Goal: Feedback & Contribution: Contribute content

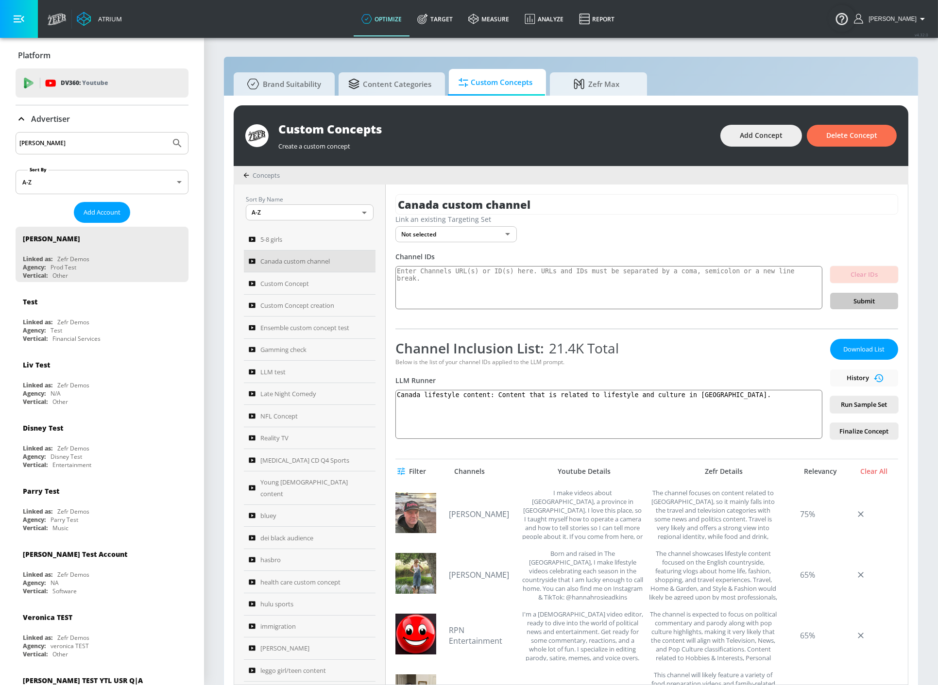
click at [116, 149] on input "[PERSON_NAME]" at bounding box center [92, 143] width 147 height 13
drag, startPoint x: 35, startPoint y: 143, endPoint x: -65, endPoint y: 133, distance: 100.5
click at [0, 133] on html "Atrium optimize Target measure Analyze Report optimize Target measure Analyze R…" at bounding box center [469, 347] width 938 height 695
type input "mattel"
click at [167, 133] on button "Submit Search" at bounding box center [177, 143] width 21 height 21
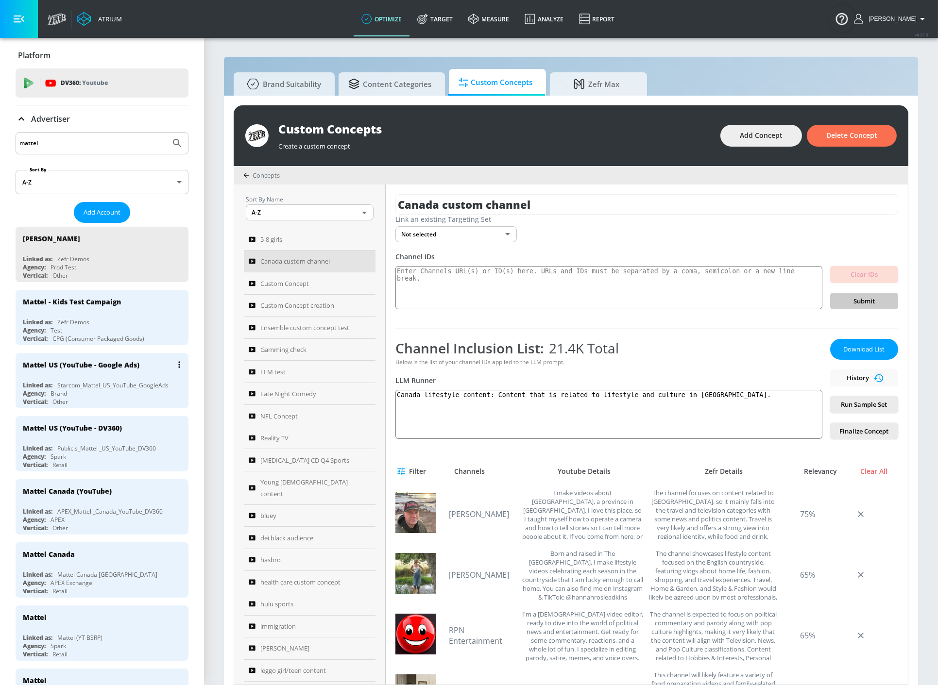
click at [131, 389] on div "Agency: Brand" at bounding box center [104, 393] width 163 height 8
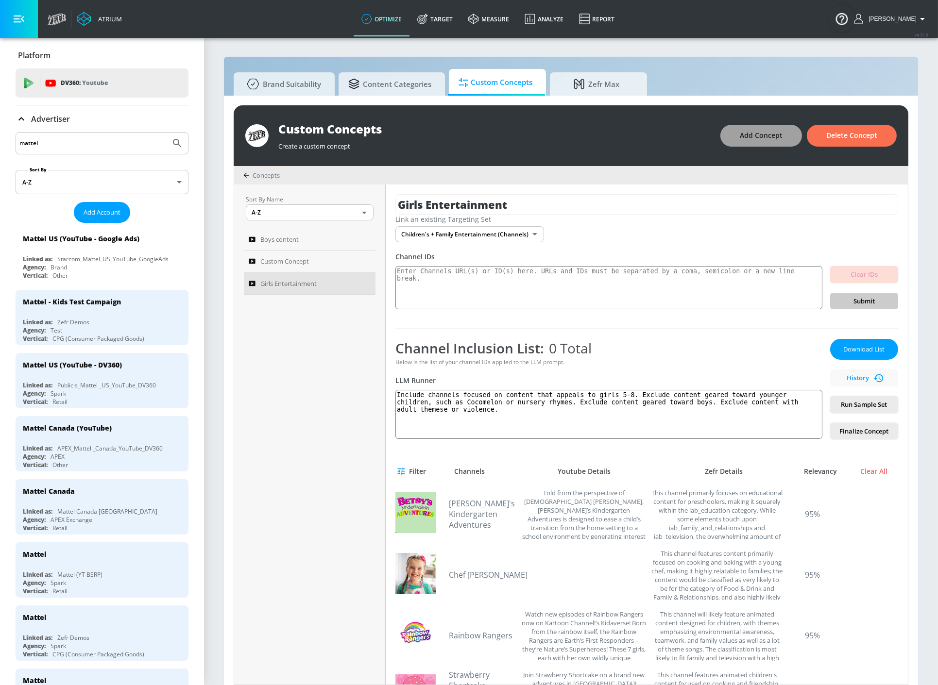
click at [750, 142] on button "Add Concept" at bounding box center [761, 136] width 82 height 22
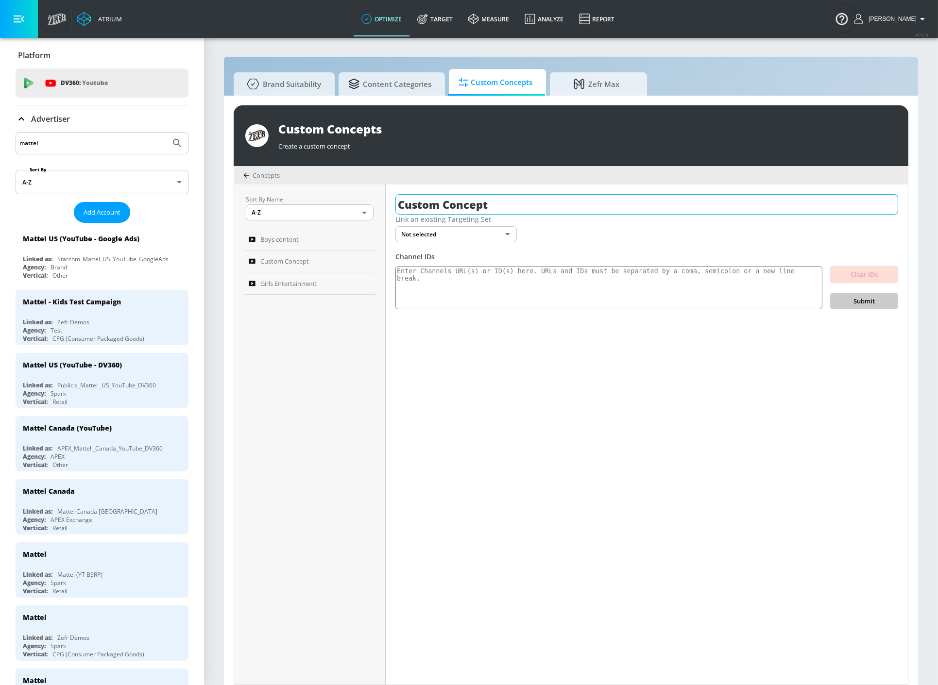
click at [517, 199] on input "Custom Concept" at bounding box center [646, 204] width 503 height 20
drag, startPoint x: 517, startPoint y: 199, endPoint x: 356, endPoint y: 199, distance: 160.2
click at [358, 198] on div "Sort By Name A-Z ASC ​ Boys content Custom Concept Girls Entertainment Custom C…" at bounding box center [571, 435] width 674 height 500
type input "J"
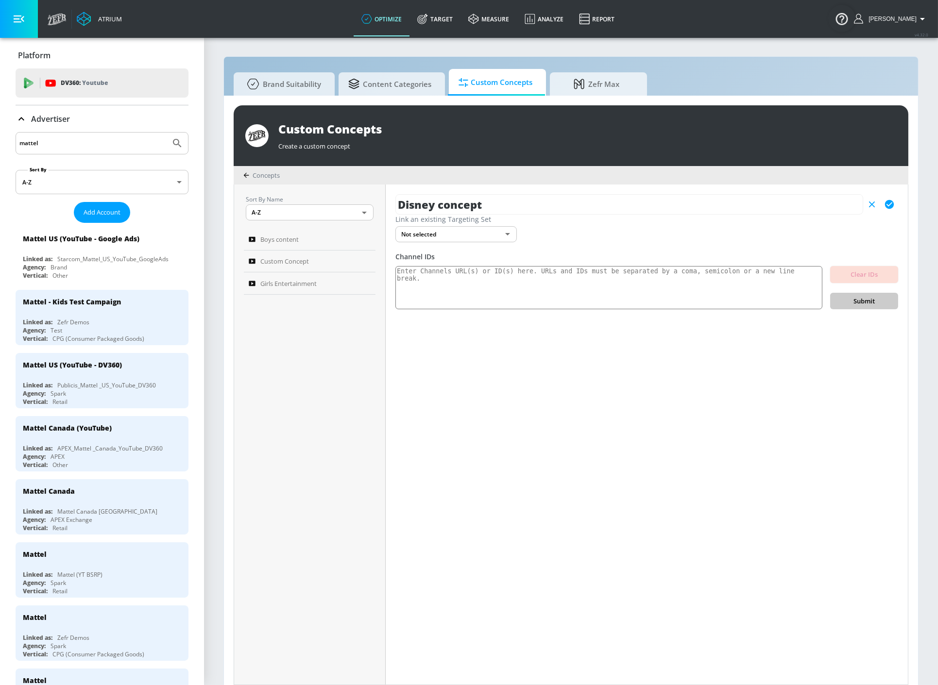
type input "Disney concept"
click at [454, 289] on textarea at bounding box center [608, 288] width 427 height 44
paste textarea "[URL][DOMAIN_NAME] [URL][DOMAIN_NAME] [URL][DOMAIN_NAME] [URL][DOMAIN_NAME] [UR…"
type textarea "[URL][DOMAIN_NAME] [URL][DOMAIN_NAME] [URL][DOMAIN_NAME] [URL][DOMAIN_NAME] [UR…"
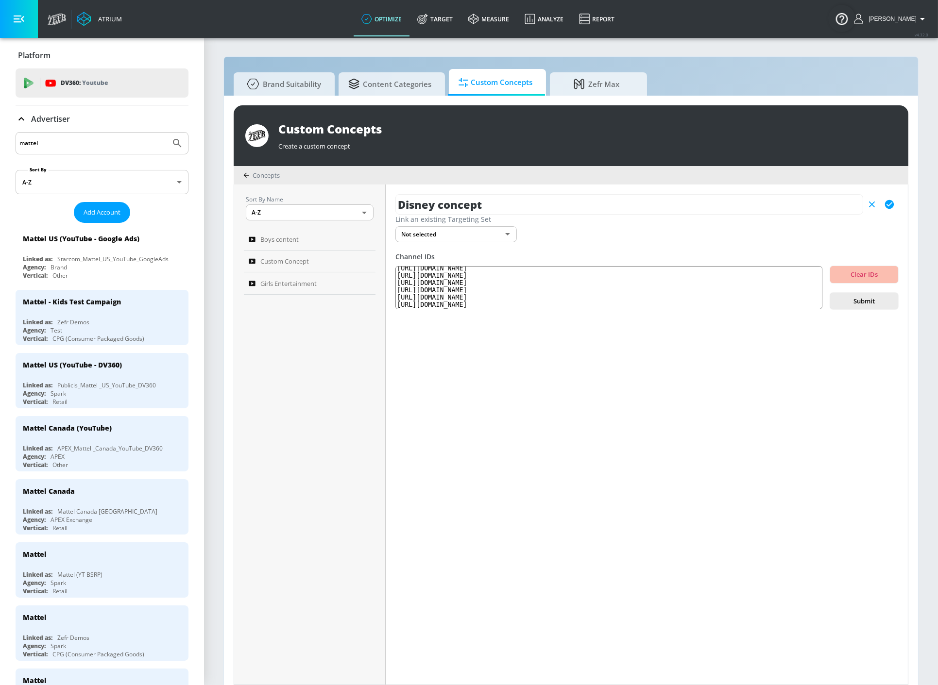
click at [863, 300] on span "Submit" at bounding box center [864, 301] width 52 height 11
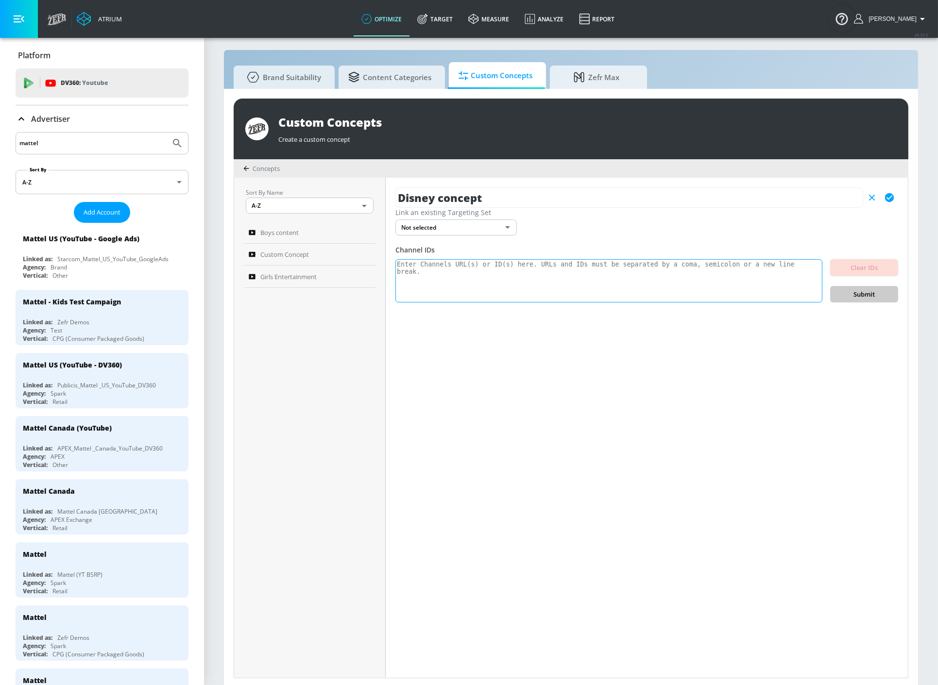
scroll to position [10, 0]
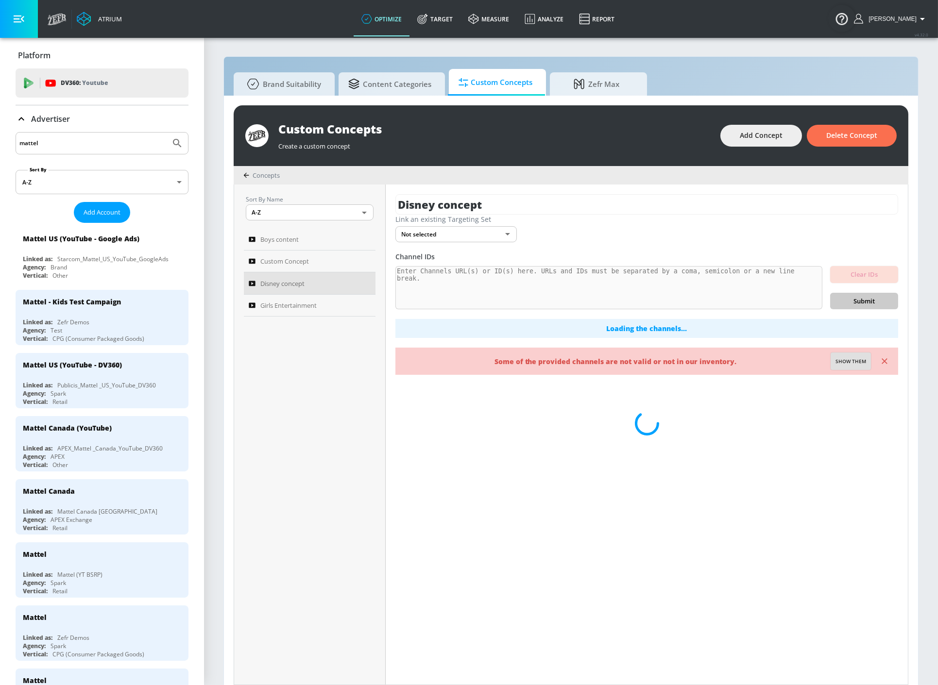
click at [620, 264] on div "Channel IDs Clear IDs Submit Loading the channels... Some of the provided chann…" at bounding box center [646, 313] width 503 height 123
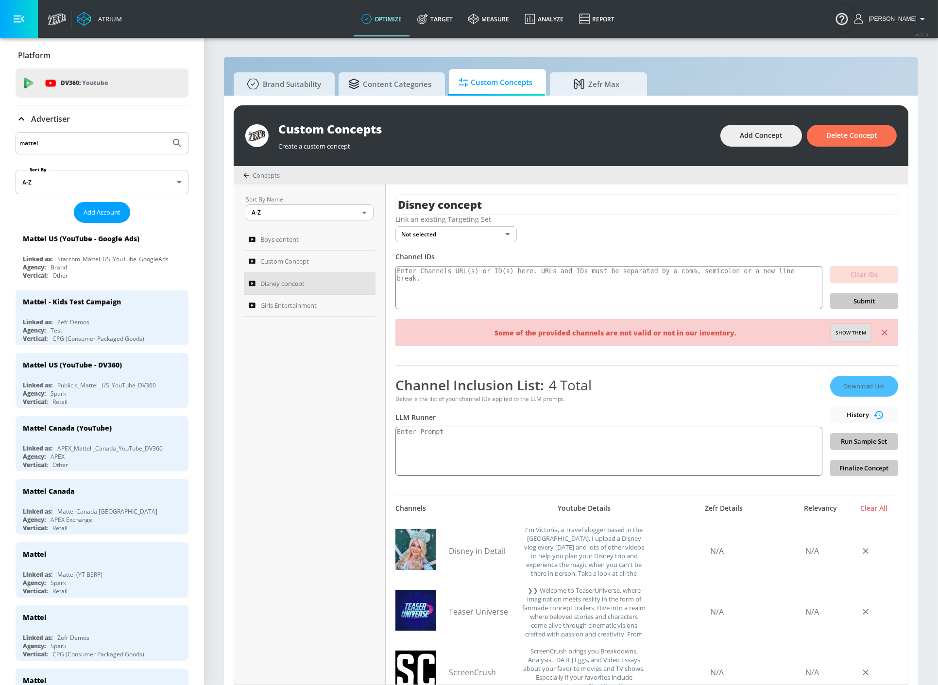
click at [845, 337] on span "Show them" at bounding box center [850, 333] width 31 height 9
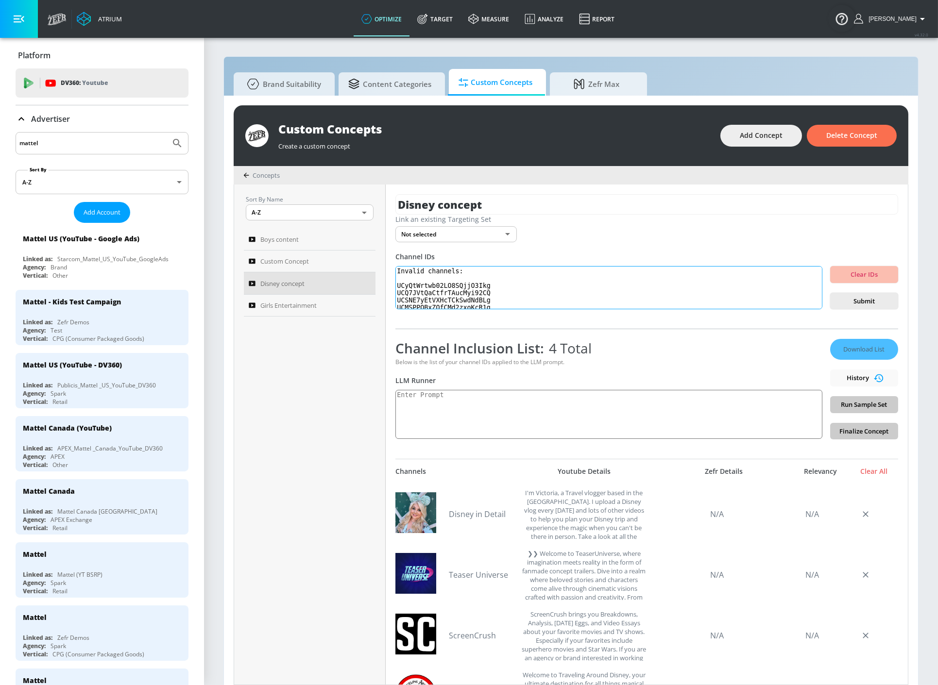
scroll to position [5, 0]
drag, startPoint x: 488, startPoint y: 283, endPoint x: 383, endPoint y: 282, distance: 104.9
click at [383, 282] on div "Sort By Name A-Z ASC ​ Boys content Custom Concept Disney concept Girls Enterta…" at bounding box center [571, 435] width 674 height 500
click at [507, 294] on textarea "Invalid channels: UCyQtWrtwb02LO8SQjjO3Ikg UCQ7JVtQaCtfrTAucMyi92CQ UCSNE7yEtVX…" at bounding box center [608, 288] width 427 height 44
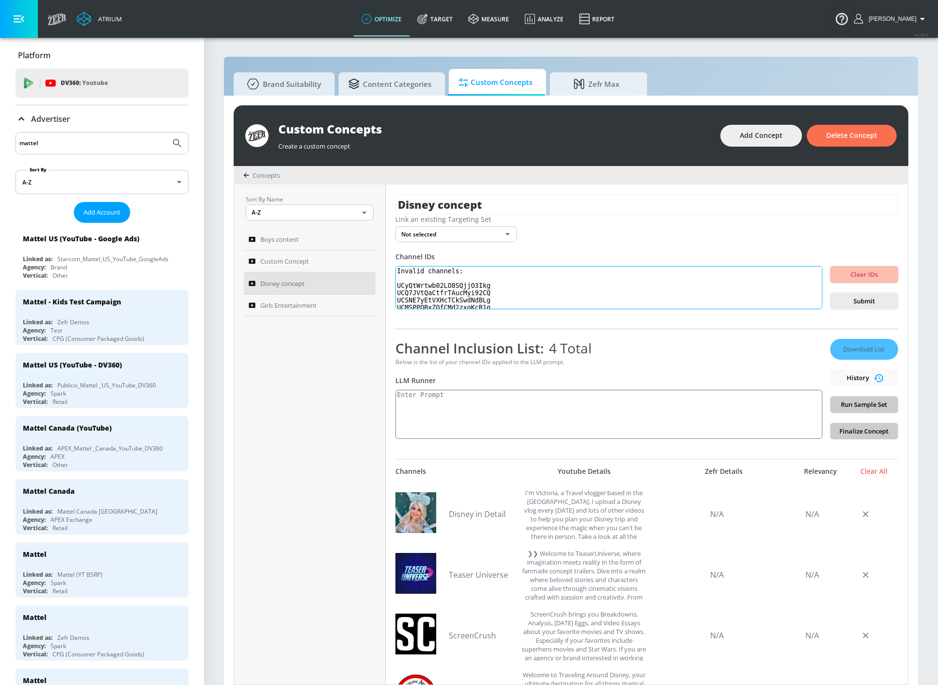
drag, startPoint x: 513, startPoint y: 304, endPoint x: 478, endPoint y: 291, distance: 36.7
click at [478, 293] on textarea "Invalid channels: UCyQtWrtwb02LO8SQjjO3Ikg UCQ7JVtQaCtfrTAucMyi92CQ UCSNE7yEtVX…" at bounding box center [608, 288] width 427 height 44
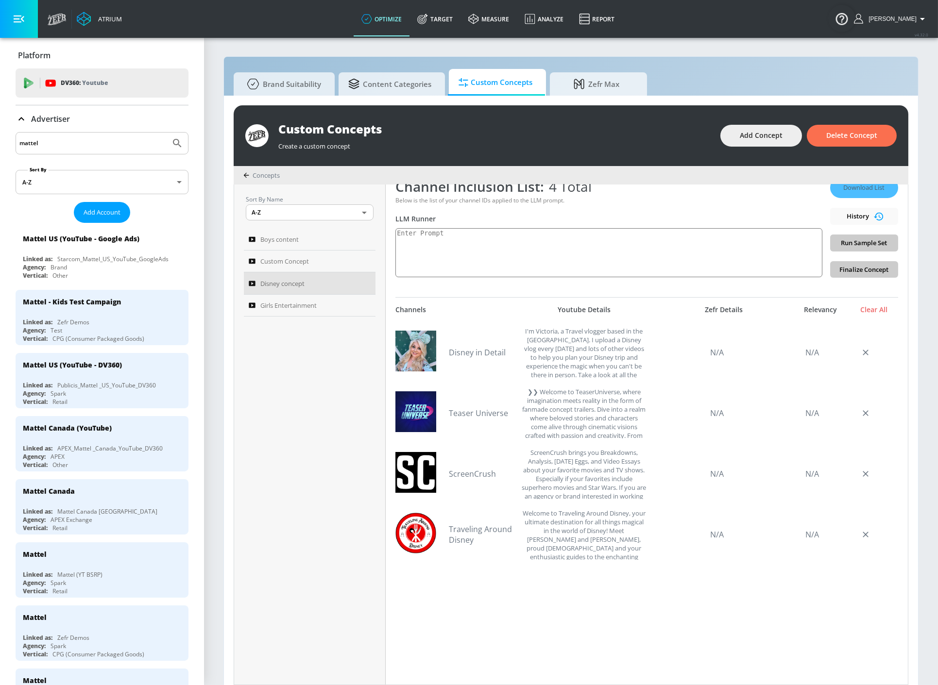
paste textarea "[URL][DOMAIN_NAME]"
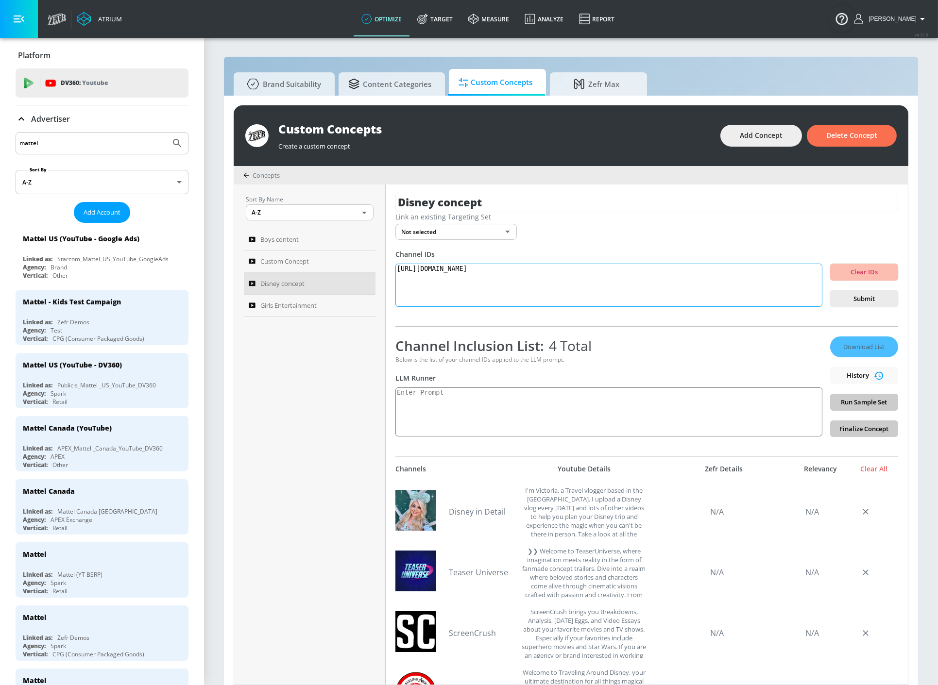
scroll to position [0, 0]
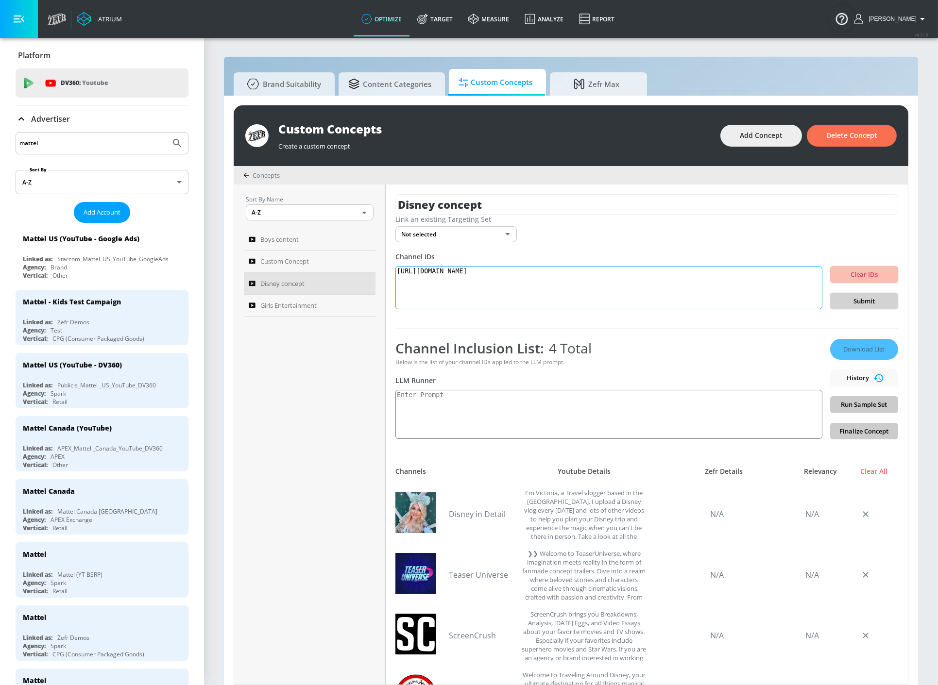
type textarea "[URL][DOMAIN_NAME]"
click at [851, 300] on span "Submit" at bounding box center [864, 301] width 52 height 11
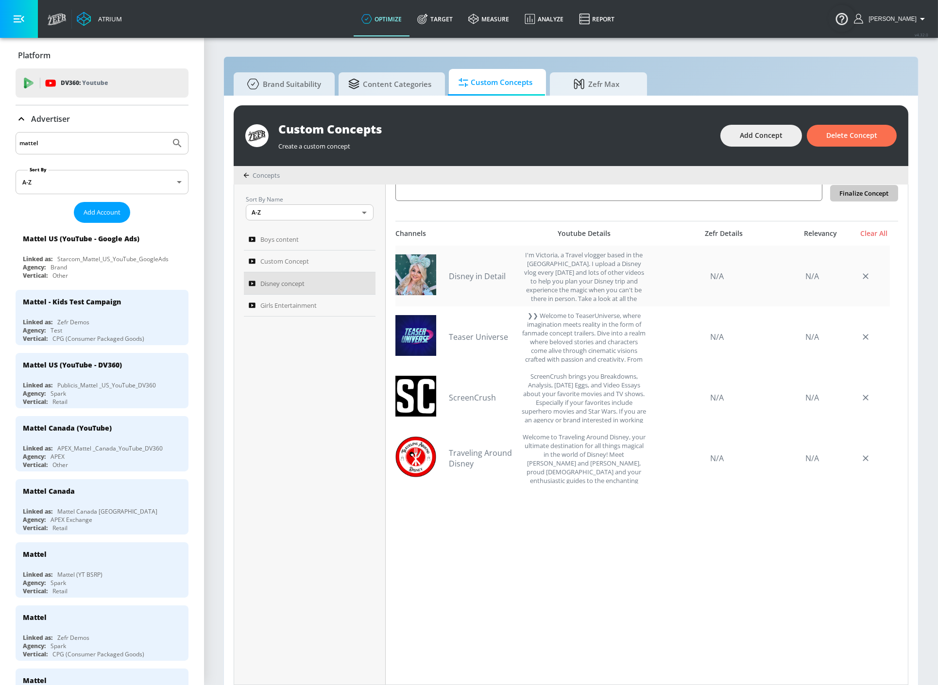
scroll to position [278, 0]
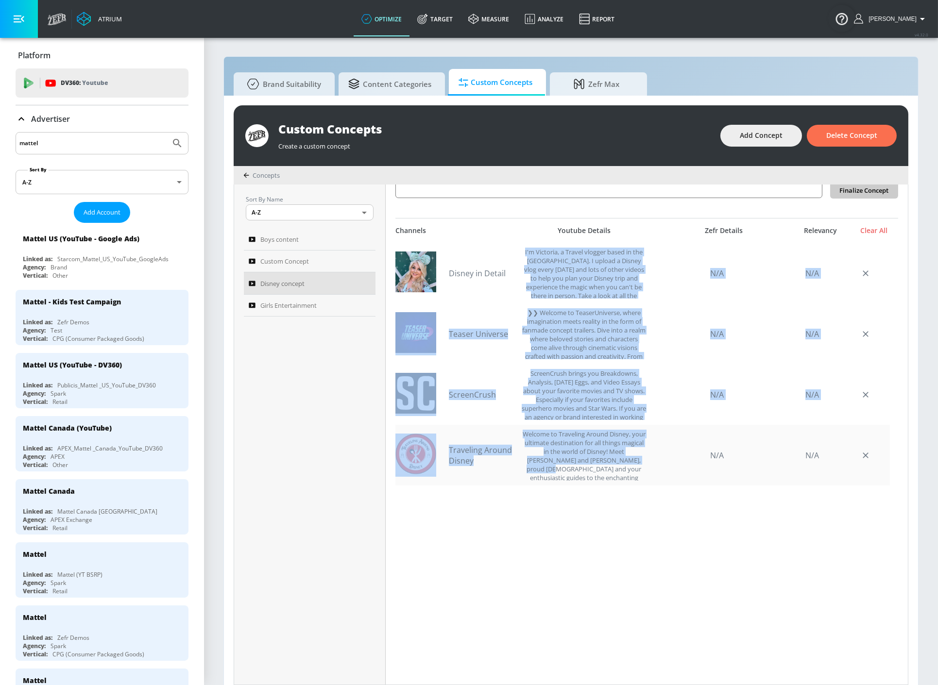
drag, startPoint x: 519, startPoint y: 249, endPoint x: 637, endPoint y: 459, distance: 241.3
click at [637, 459] on div "Disney in Detail I'm Victoria, a Travel vlogger based in the [GEOGRAPHIC_DATA].…" at bounding box center [642, 364] width 494 height 243
click at [637, 456] on div "Welcome to Traveling Around Disney, your ultimate destination for all things ma…" at bounding box center [584, 455] width 125 height 51
drag, startPoint x: 633, startPoint y: 478, endPoint x: 449, endPoint y: 249, distance: 293.6
click at [449, 249] on div "Disney in Detail I'm Victoria, a Travel vlogger based in the [GEOGRAPHIC_DATA].…" at bounding box center [642, 364] width 494 height 243
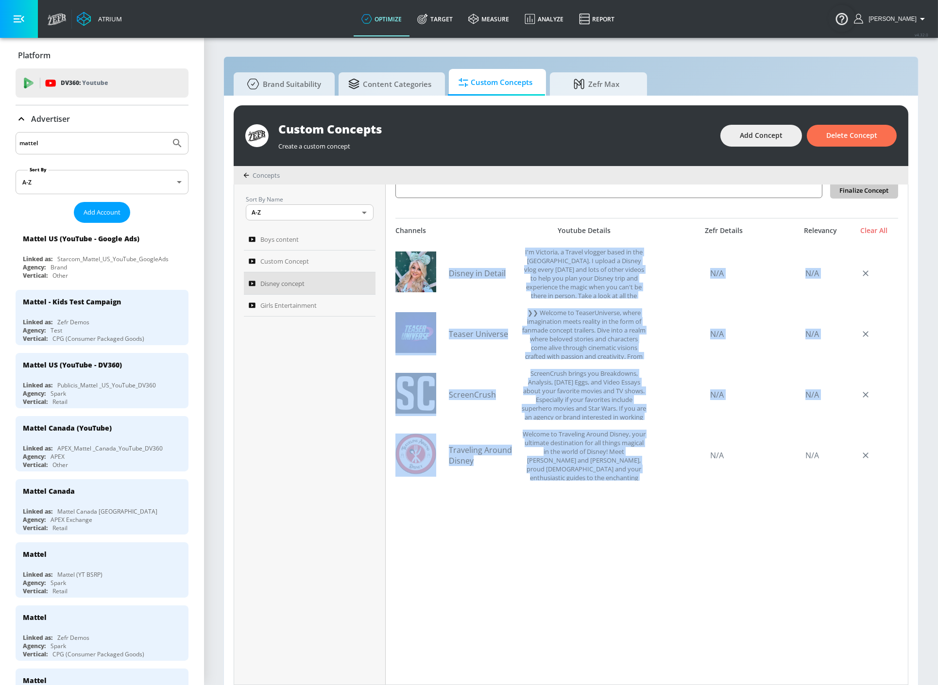
copy div "Loremi do Sitame C'a Elitsedd, e Tempor incidid utlab et dol MA. A enimad m Ven…"
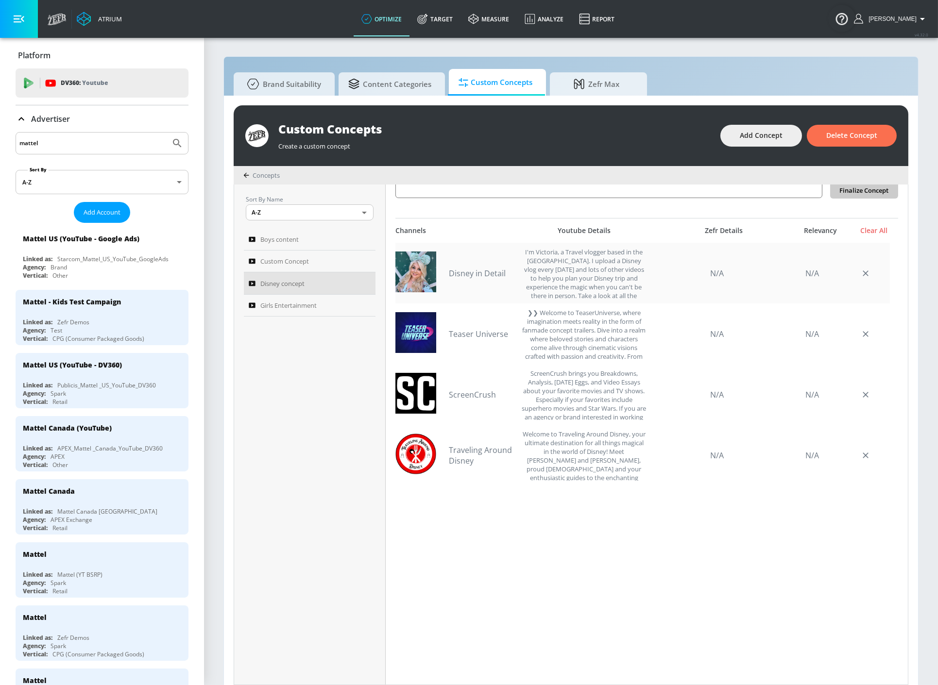
click at [566, 290] on div "I'm Victoria, a Travel vlogger based in the [GEOGRAPHIC_DATA]. I upload a Disne…" at bounding box center [584, 273] width 125 height 51
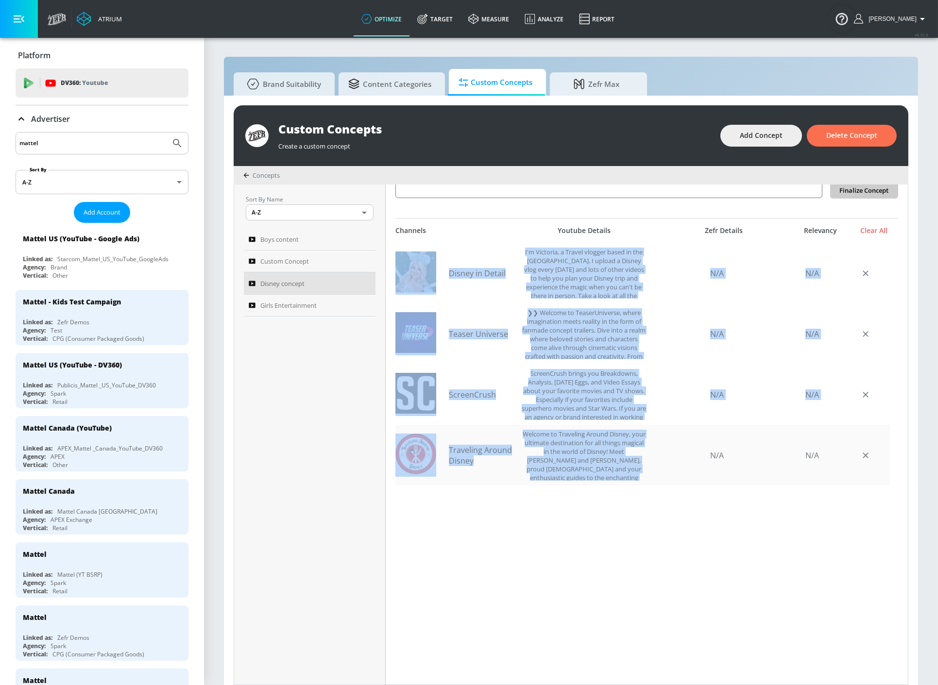
drag, startPoint x: 444, startPoint y: 250, endPoint x: 644, endPoint y: 472, distance: 299.1
click at [644, 478] on div "Disney in Detail I'm Victoria, a Travel vlogger based in the [GEOGRAPHIC_DATA].…" at bounding box center [642, 364] width 494 height 243
copy div "Loremi do Sitame C'a Elitsedd, e Tempor incidid utlab et dol MA. A enimad m Ven…"
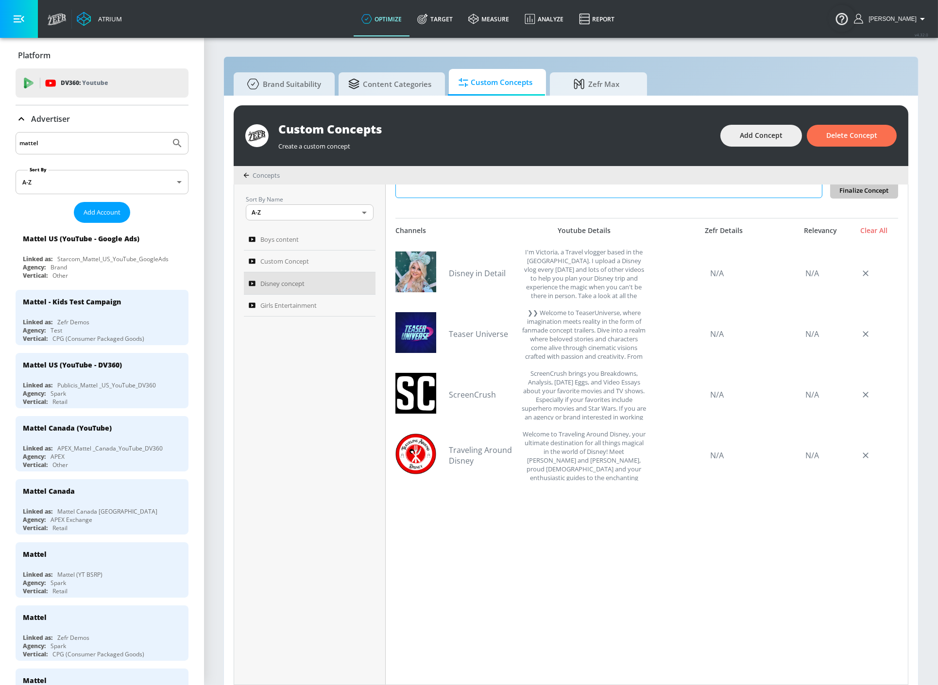
click at [531, 195] on textarea at bounding box center [608, 173] width 427 height 49
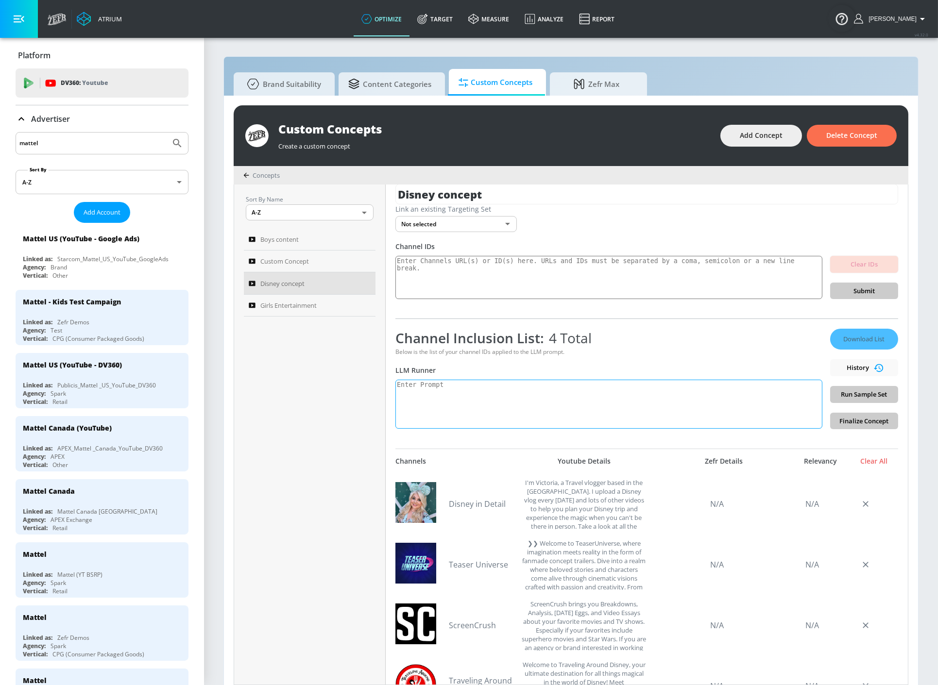
scroll to position [0, 0]
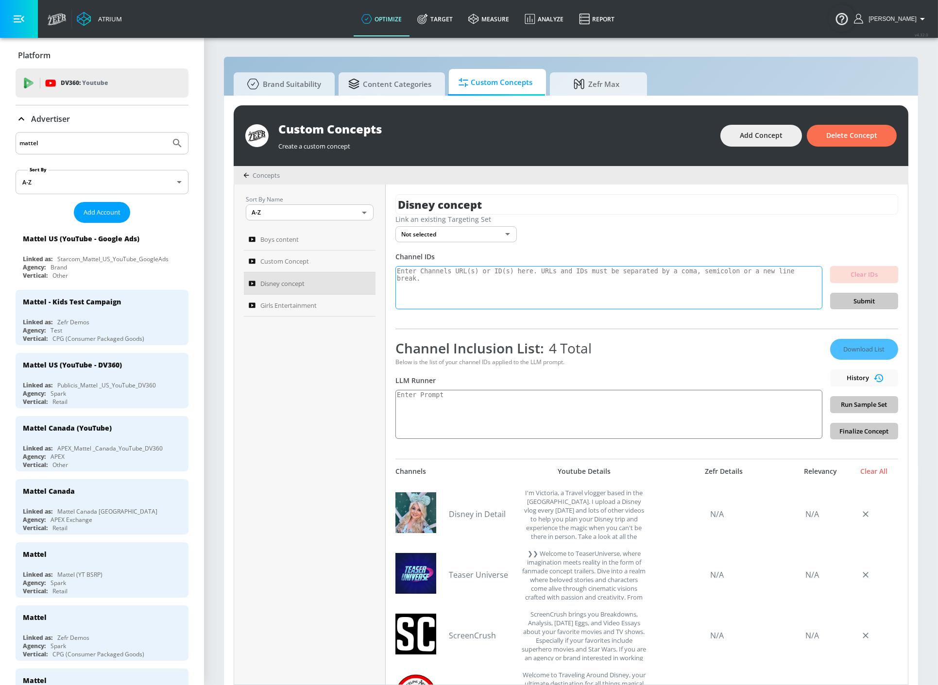
click at [487, 282] on textarea at bounding box center [608, 288] width 427 height 44
paste textarea "This channel is the ultimate resource for Disney enthusiasts. Featuring travel …"
type textarea "This channel is the ultimate resource for Disney enthusiasts. Featuring travel …"
click at [580, 404] on textarea at bounding box center [608, 414] width 427 height 49
paste textarea "This channel is the ultimate resource for Disney enthusiasts. Featuring travel …"
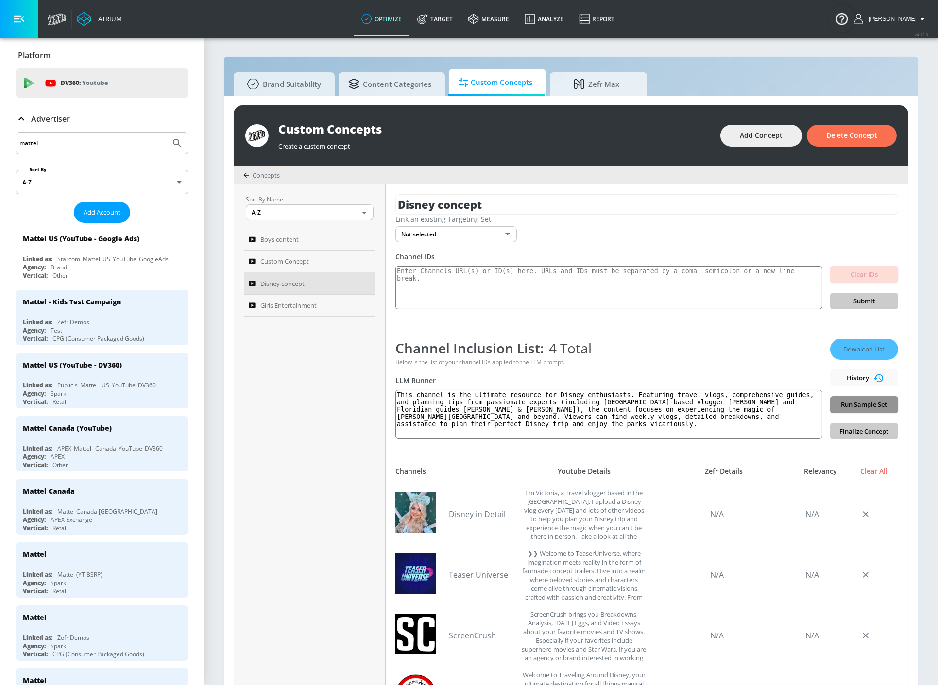
click at [857, 409] on span "Run Sample Set" at bounding box center [864, 404] width 52 height 11
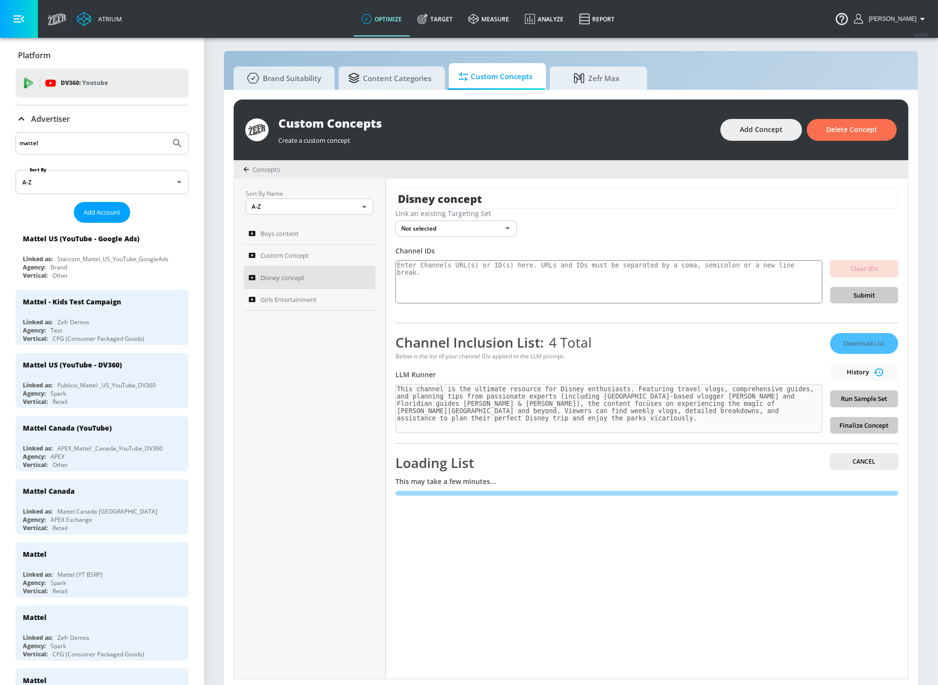
scroll to position [10, 0]
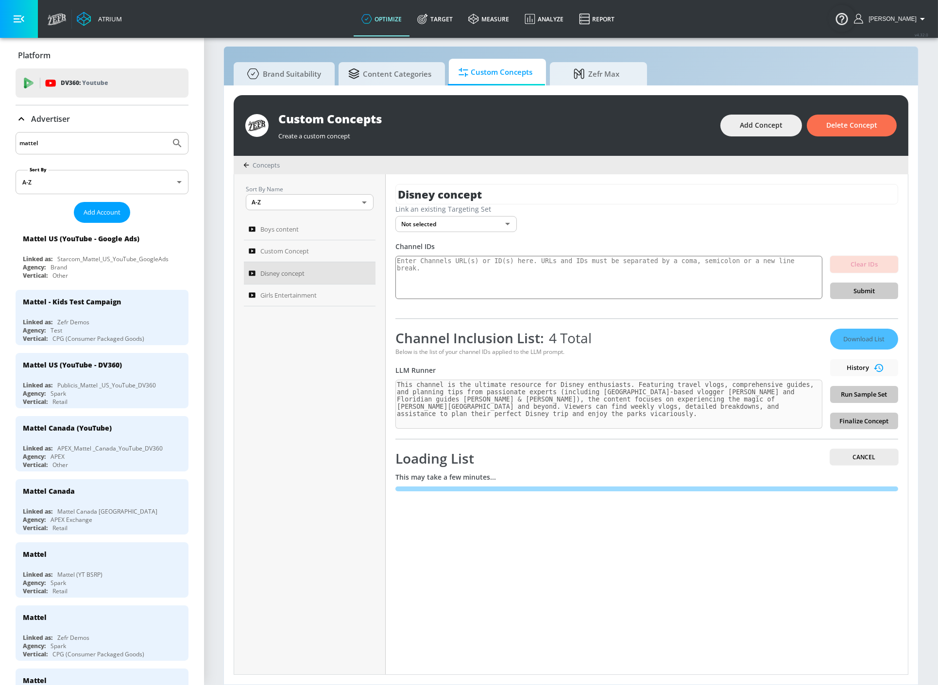
click at [648, 341] on div "Channel Inclusion List: 4 Total" at bounding box center [608, 338] width 427 height 18
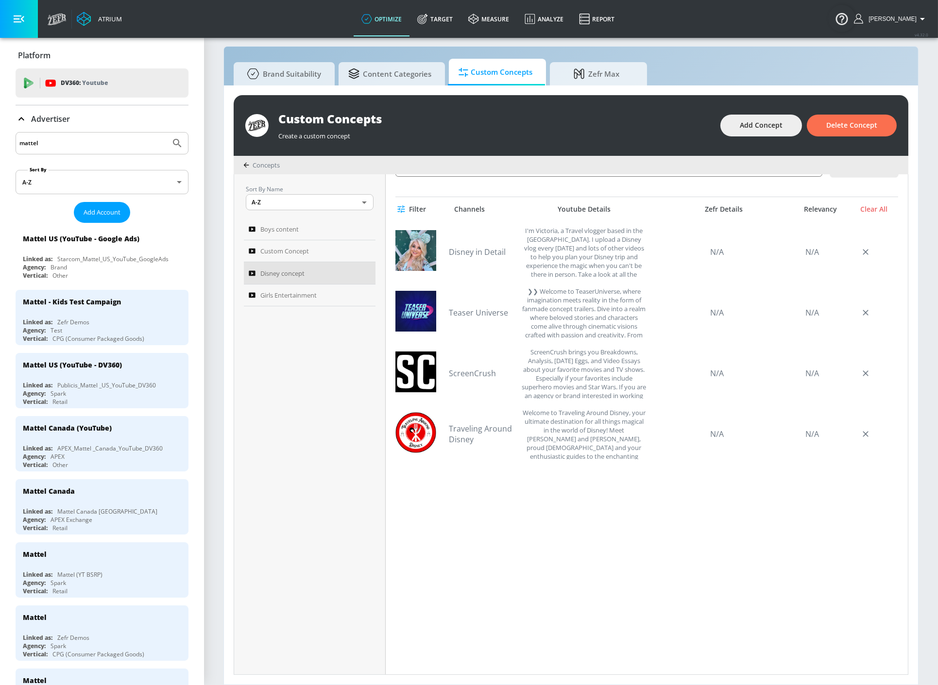
scroll to position [377, 0]
click at [812, 548] on div "Disney in Detail I'm Victoria, a Travel vlogger based in the [GEOGRAPHIC_DATA].…" at bounding box center [642, 467] width 494 height 490
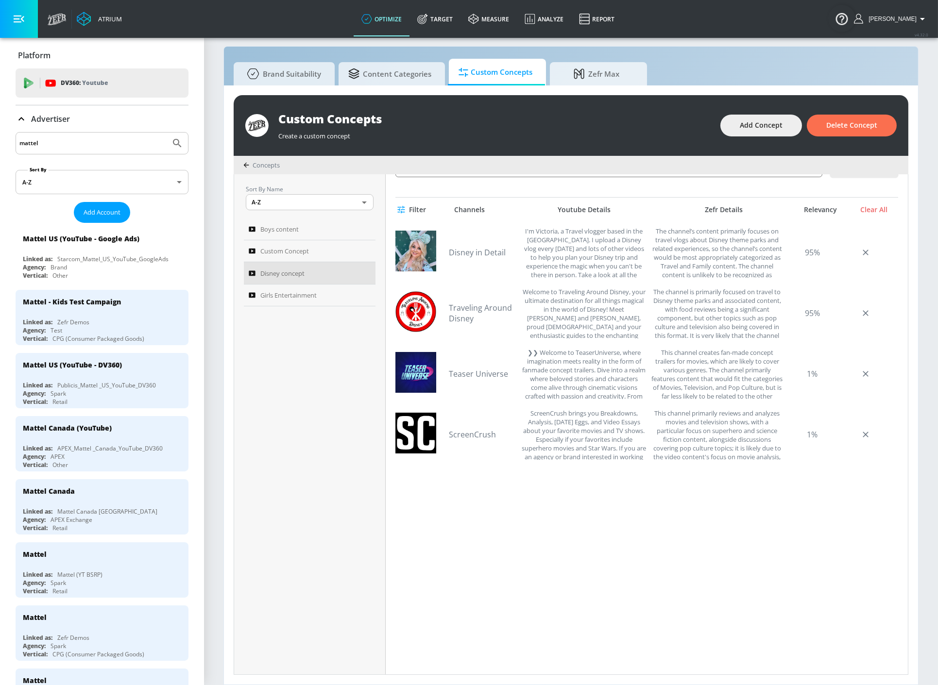
scroll to position [198, 0]
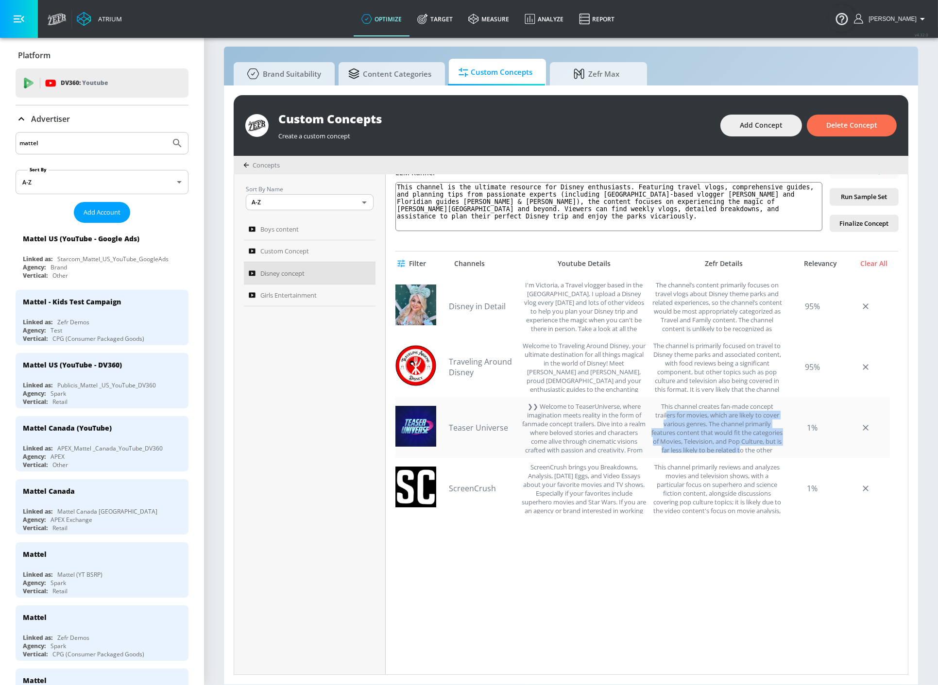
drag, startPoint x: 674, startPoint y: 414, endPoint x: 777, endPoint y: 452, distance: 109.5
click at [777, 452] on div "This channel creates fan-made concept trailers for movies, which are likely to …" at bounding box center [717, 427] width 132 height 51
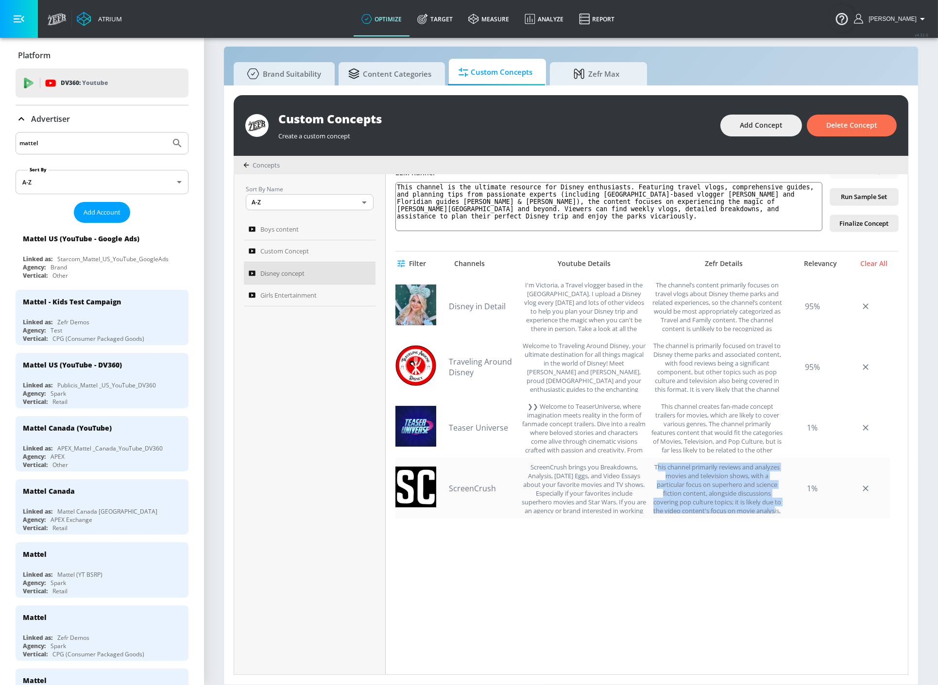
drag, startPoint x: 657, startPoint y: 468, endPoint x: 774, endPoint y: 510, distance: 123.8
click at [774, 510] on div "This channel primarily reviews and analyzes movies and television shows, with a…" at bounding box center [717, 488] width 132 height 51
click at [773, 508] on div "This channel primarily reviews and analyzes movies and television shows, with a…" at bounding box center [717, 488] width 132 height 51
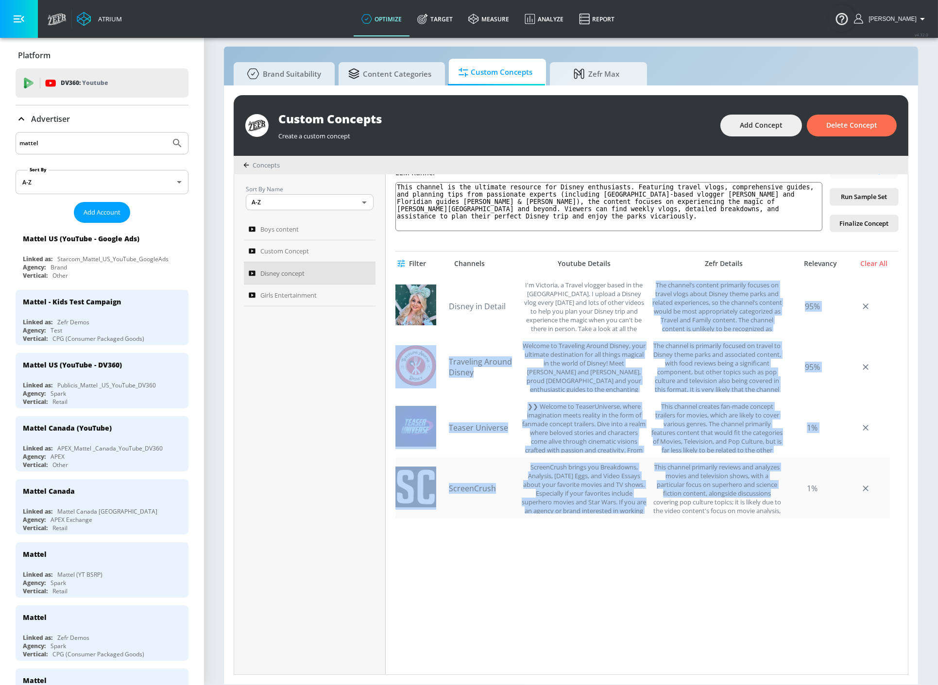
drag, startPoint x: 651, startPoint y: 282, endPoint x: 776, endPoint y: 493, distance: 245.3
click at [776, 493] on div "Disney in Detail I'm Victoria, a Travel vlogger based in the [GEOGRAPHIC_DATA].…" at bounding box center [642, 397] width 494 height 243
click at [776, 493] on div "This channel primarily reviews and analyzes movies and television shows, with a…" at bounding box center [717, 488] width 132 height 51
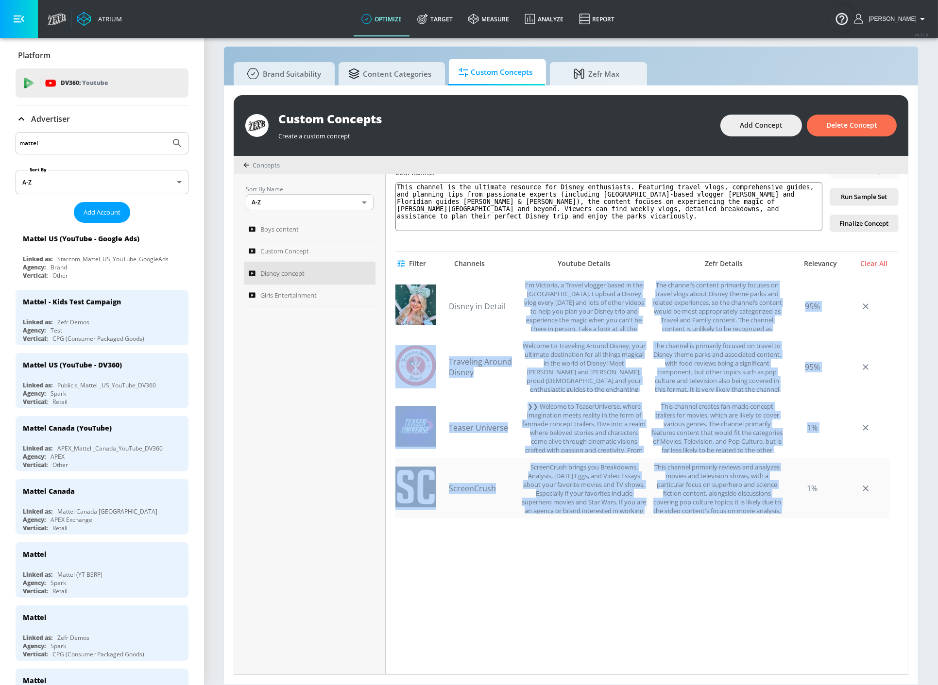
drag, startPoint x: 522, startPoint y: 283, endPoint x: 788, endPoint y: 513, distance: 352.2
click at [788, 513] on div "Disney in Detail I'm Victoria, a Travel vlogger based in the [GEOGRAPHIC_DATA].…" at bounding box center [642, 397] width 494 height 243
copy div "L'i Dolorsit, a Consec adipisc elits do eiu TE. I utlabo e Dolore magn aliqu En…"
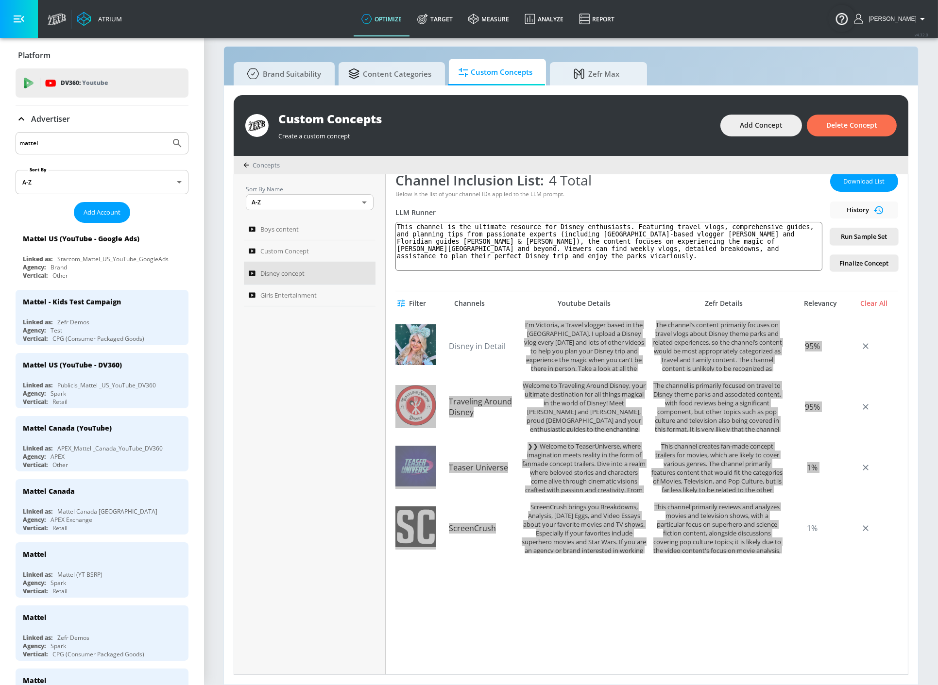
scroll to position [36, 0]
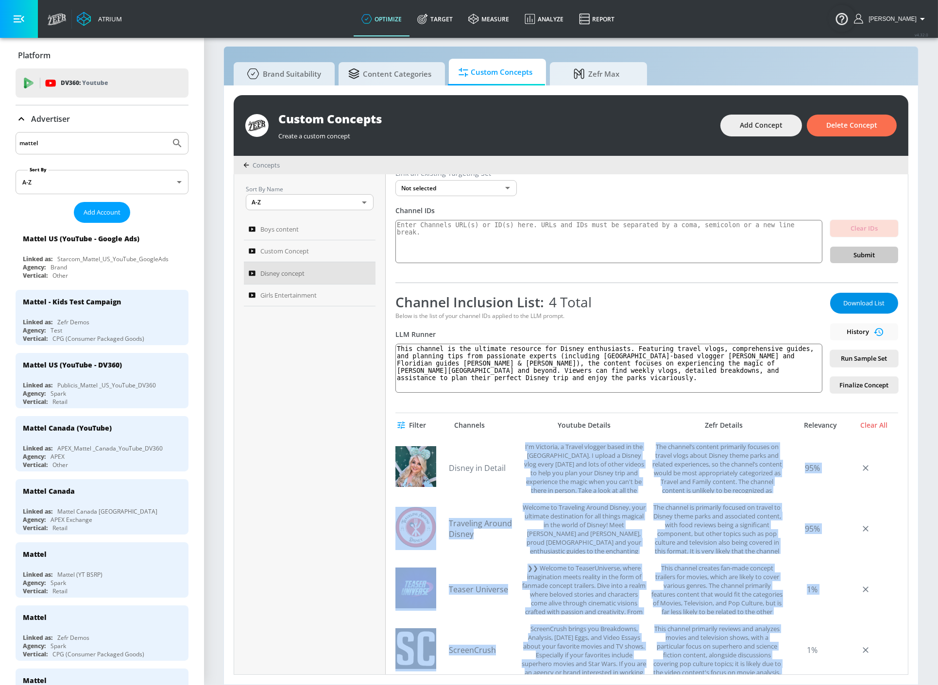
click at [861, 299] on span "Download List" at bounding box center [864, 303] width 49 height 11
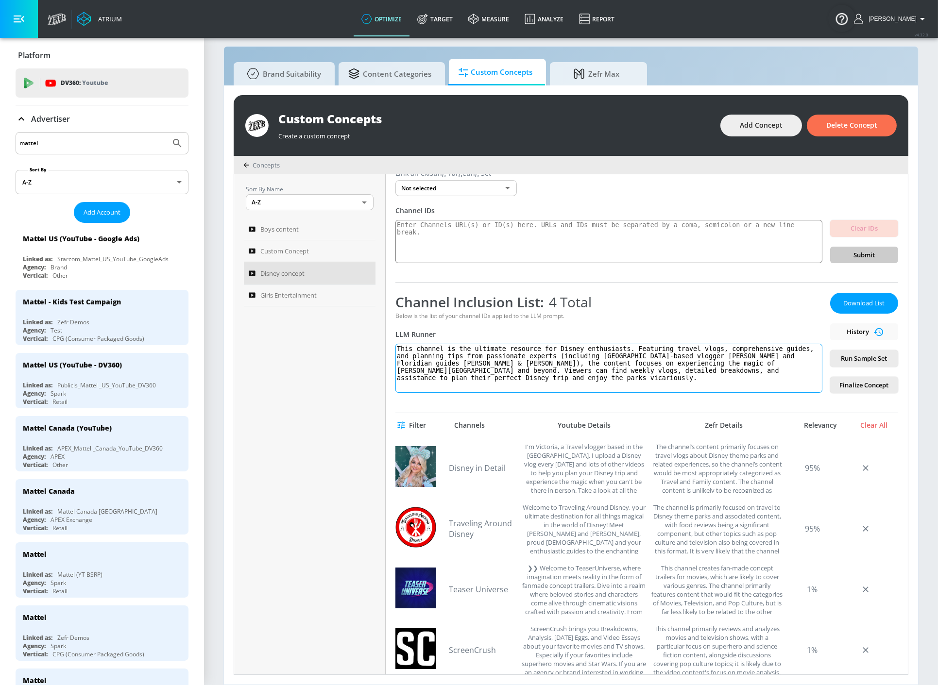
click at [709, 385] on textarea "This channel is the ultimate resource for Disney enthusiasts. Featuring travel …" at bounding box center [608, 368] width 427 height 49
paste textarea "focuses on travel experiences centered around Disney theme parks, including det…"
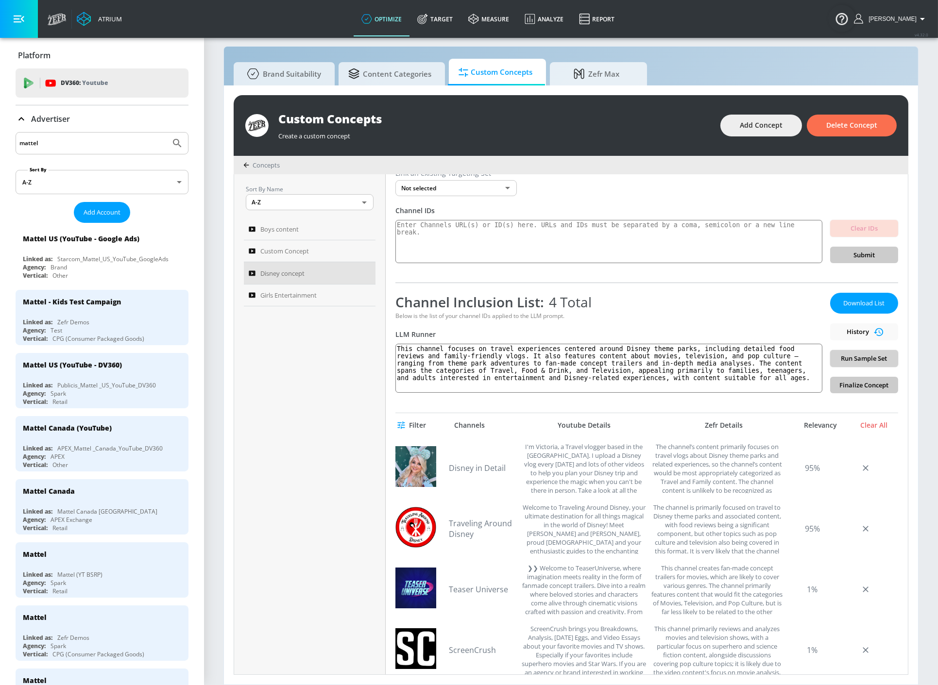
click at [853, 363] on button "Run Sample Set" at bounding box center [864, 358] width 68 height 17
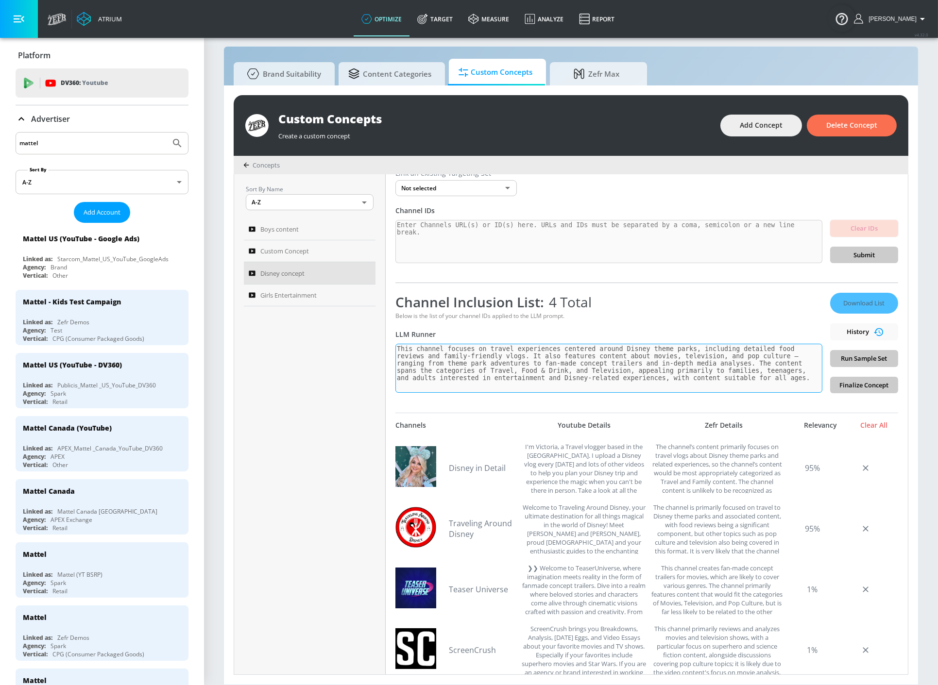
click at [730, 372] on div "Channel Inclusion List: 4 Total Below is the list of your channel IDs applied t…" at bounding box center [608, 343] width 427 height 101
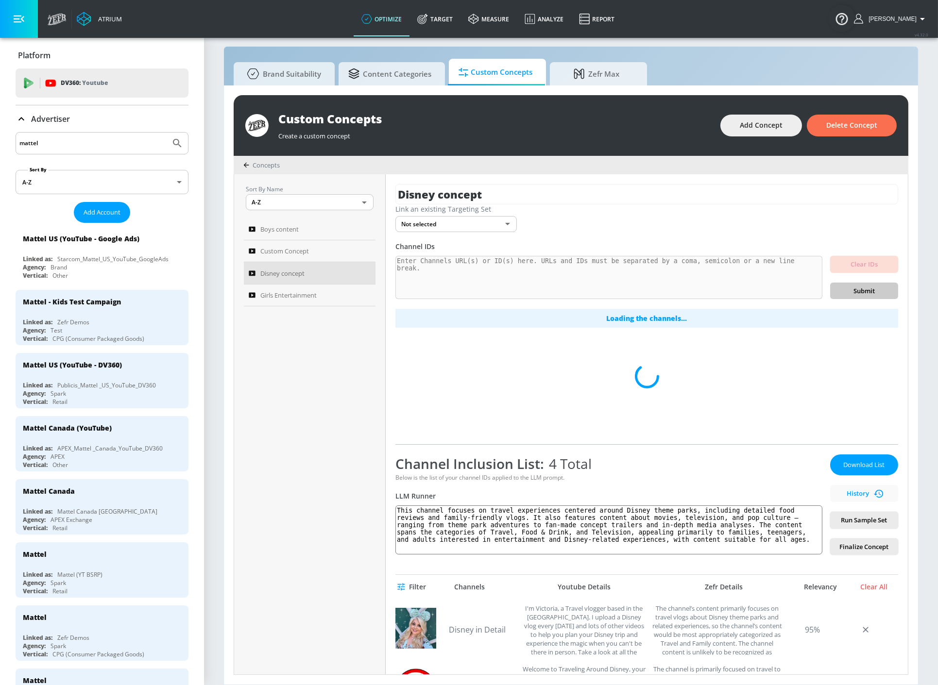
click at [583, 445] on div "Channel Inclusion List: 4 Total Below is the list of your channel IDs applied t…" at bounding box center [646, 499] width 503 height 111
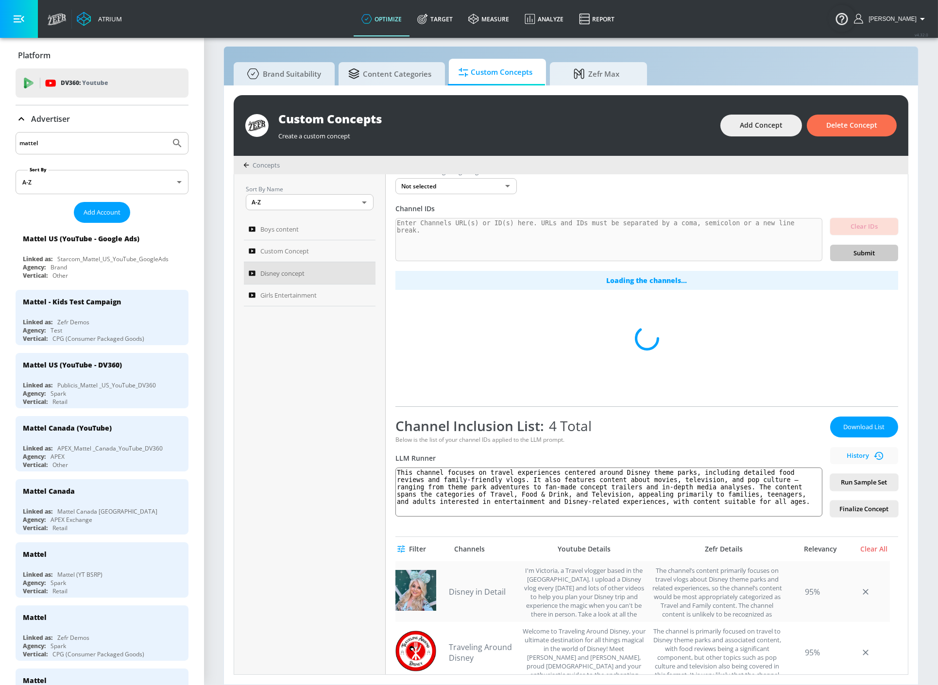
scroll to position [216, 0]
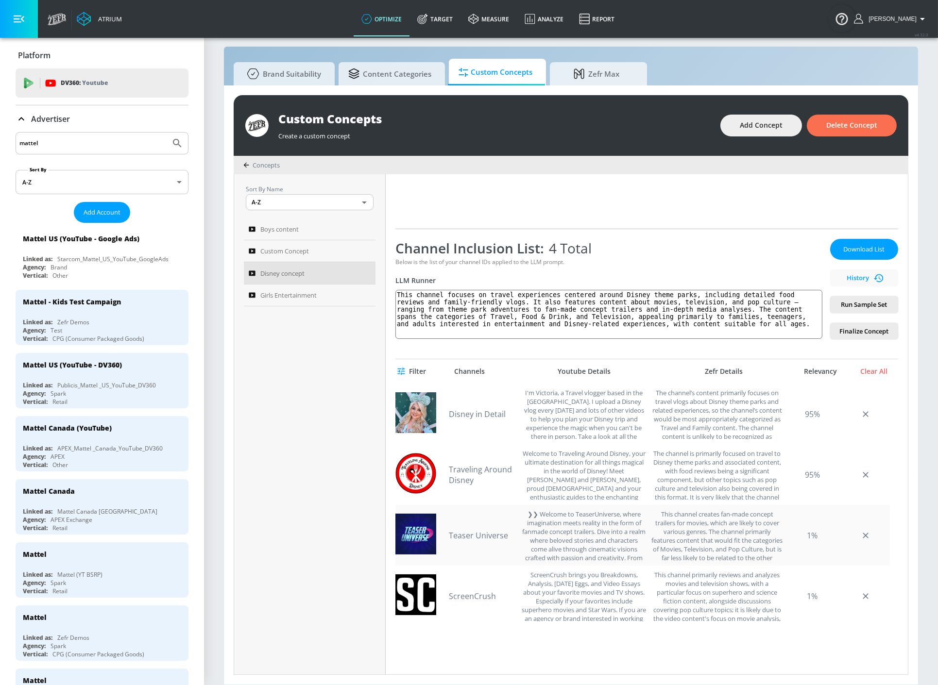
click at [483, 539] on link "Teaser Universe" at bounding box center [483, 535] width 68 height 11
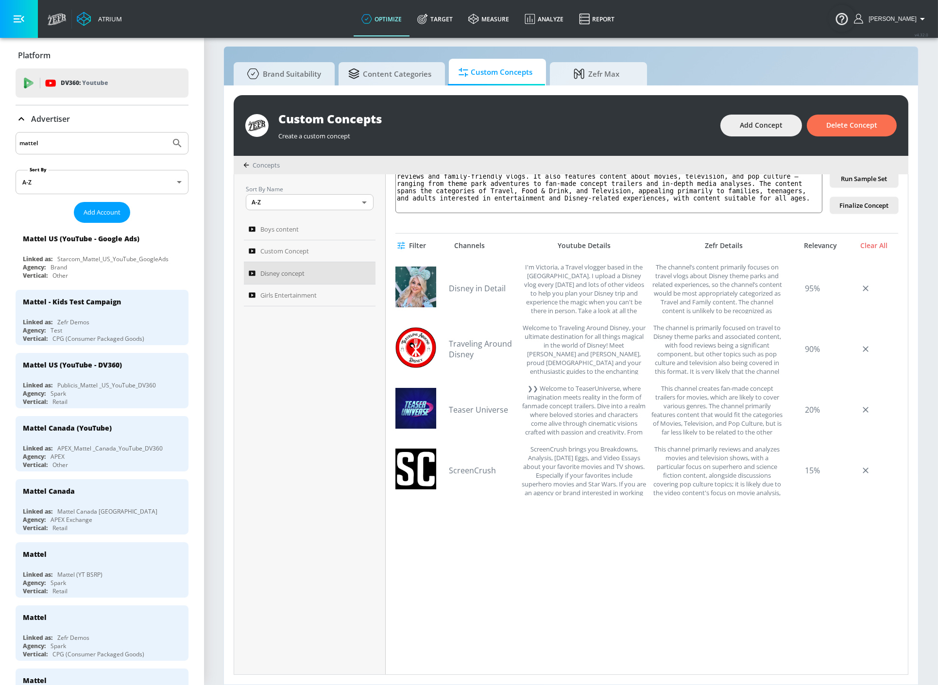
scroll to position [90, 0]
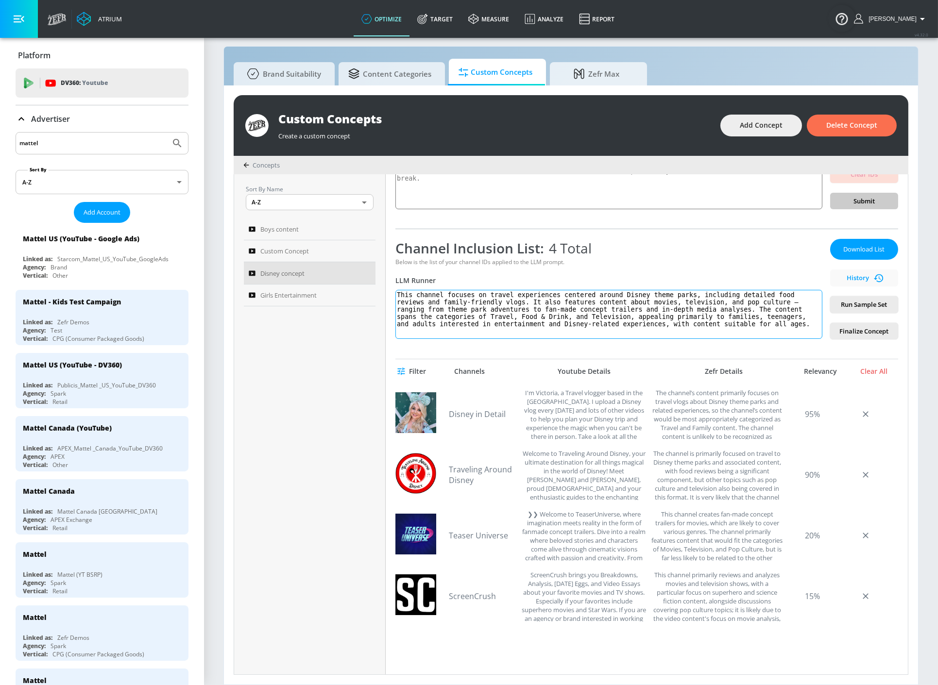
click at [604, 293] on textarea "This channel focuses on travel experiences centered around Disney theme parks, …" at bounding box center [608, 314] width 427 height 49
click at [615, 292] on textarea "This channel focuses on travel experiences centered around franchise Disney the…" at bounding box center [608, 314] width 427 height 49
click at [629, 295] on textarea "This channel focuses on travel experiences centered around Disney theme parks, …" at bounding box center [608, 314] width 427 height 49
paste textarea "franchise"
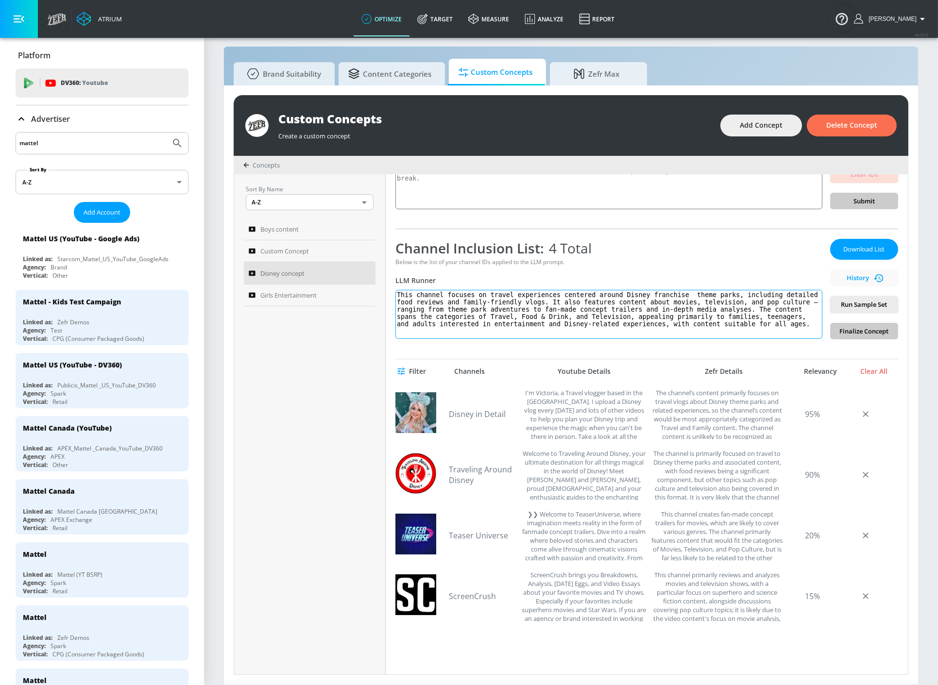
click at [411, 293] on textarea "This channel focuses on travel experiences centered around Disney franchise the…" at bounding box center [608, 314] width 427 height 49
click at [469, 295] on textarea "These channel focuses on travel experiences centered around Disney franchise th…" at bounding box center [608, 314] width 427 height 49
type textarea "These channel focus on travel experiences centered around Disney franchise them…"
click at [847, 309] on button "Run Sample Set" at bounding box center [864, 304] width 68 height 17
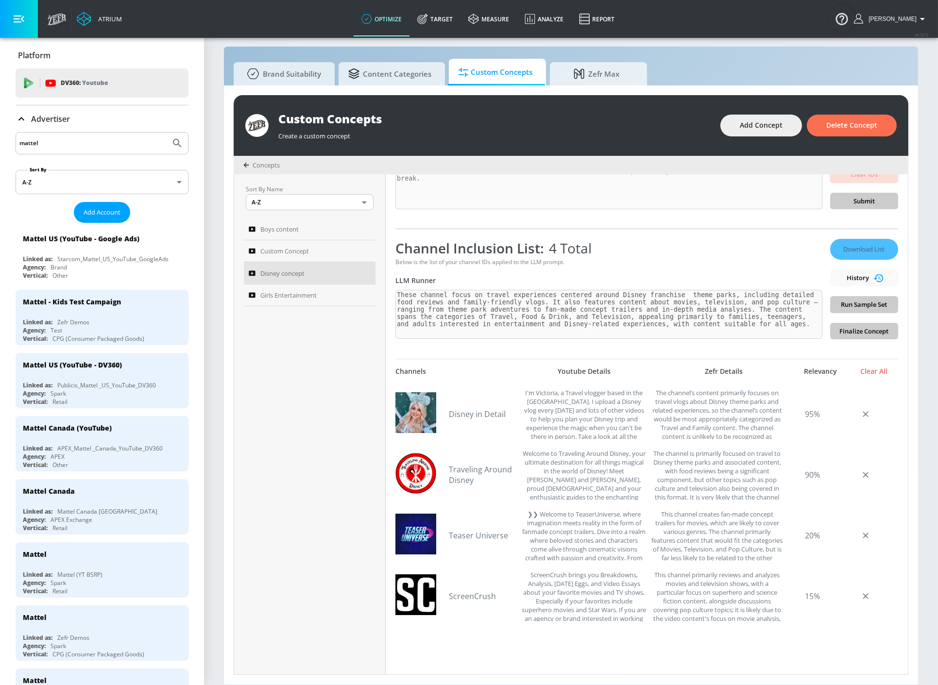
scroll to position [0, 0]
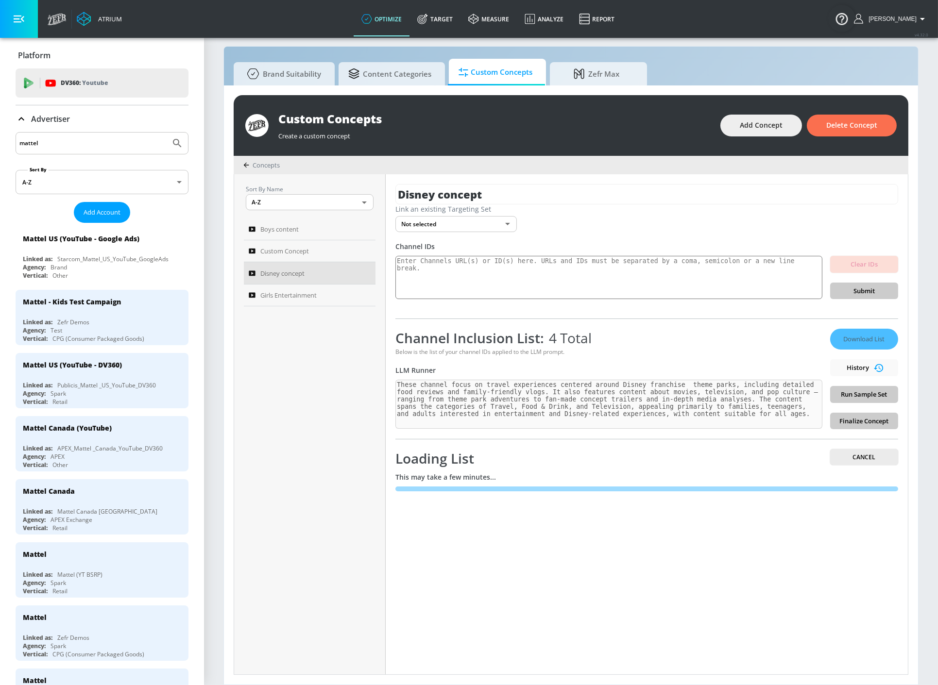
click at [925, 534] on section "Brand Suitability Content Categories Custom Concepts Zefr Max Custom Concepts C…" at bounding box center [571, 356] width 734 height 658
click at [920, 502] on section "Brand Suitability Content Categories Custom Concepts Zefr Max Custom Concepts C…" at bounding box center [571, 356] width 734 height 658
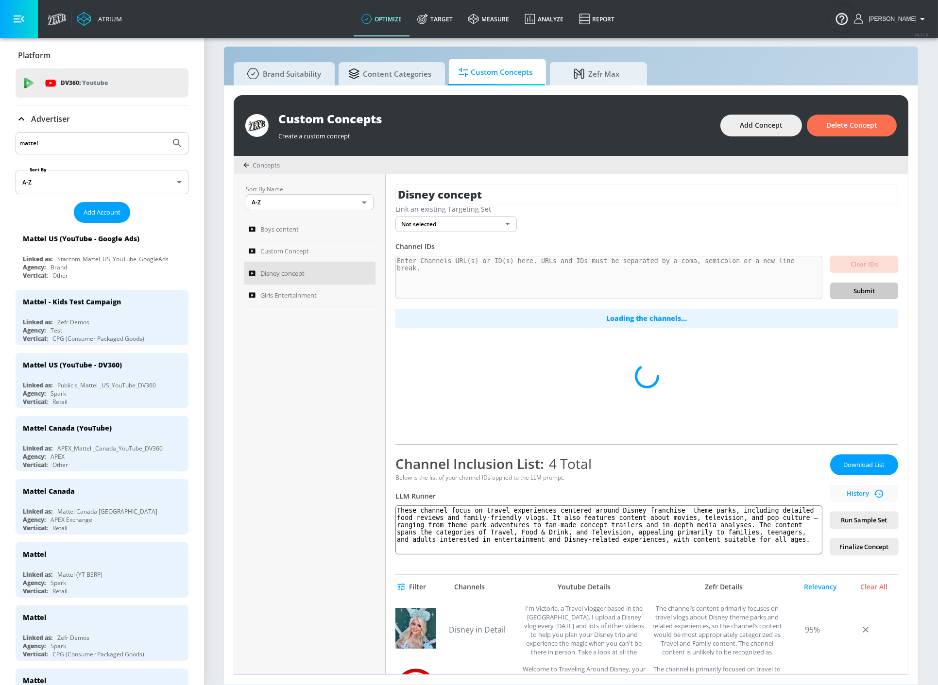
click at [282, 453] on div "Sort By Name A-Z ASC ​ Boys content Custom Concept Disney concept Girls Enterta…" at bounding box center [310, 424] width 152 height 500
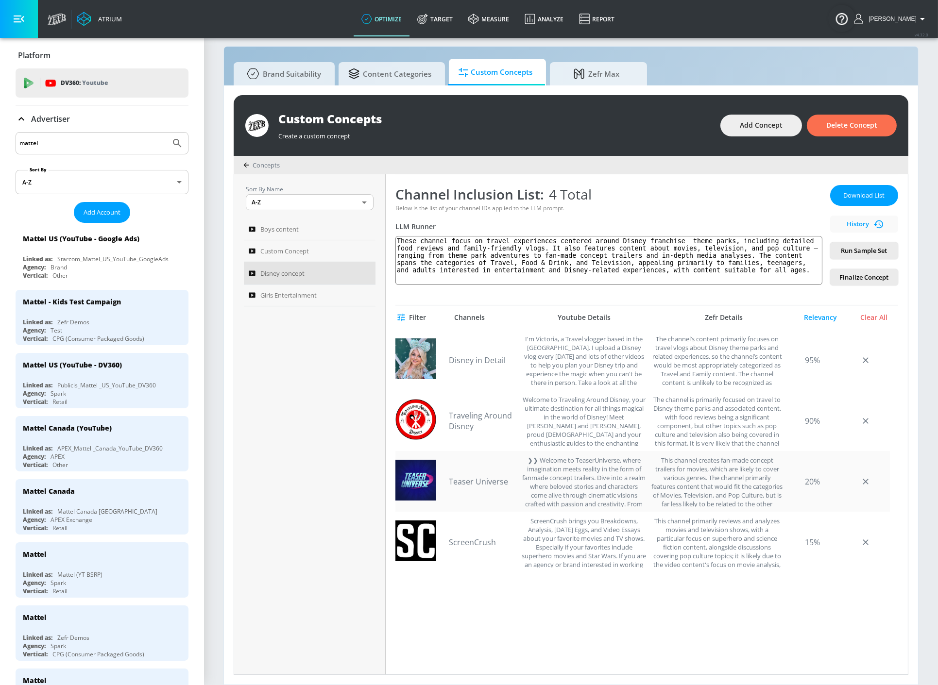
scroll to position [144, 0]
click at [690, 486] on div "This channel creates fan-made concept trailers for movies, which are likely to …" at bounding box center [717, 481] width 132 height 51
drag, startPoint x: 658, startPoint y: 463, endPoint x: 775, endPoint y: 506, distance: 123.8
click at [775, 506] on div "This channel creates fan-made concept trailers for movies, which are likely to …" at bounding box center [717, 481] width 132 height 51
click at [494, 385] on div "Disney in Detail I'm Victoria, a Travel vlogger based in the [GEOGRAPHIC_DATA].…" at bounding box center [548, 360] width 198 height 51
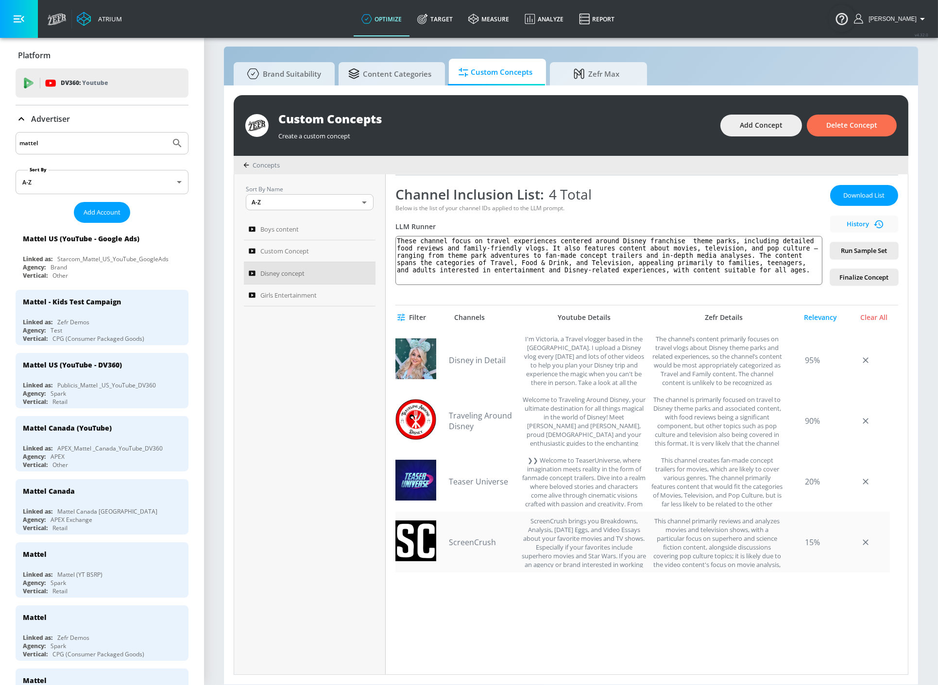
click at [469, 545] on link "ScreenCrush" at bounding box center [483, 542] width 68 height 11
click at [489, 479] on link "Teaser Universe" at bounding box center [483, 481] width 68 height 11
